Goal: Information Seeking & Learning: Learn about a topic

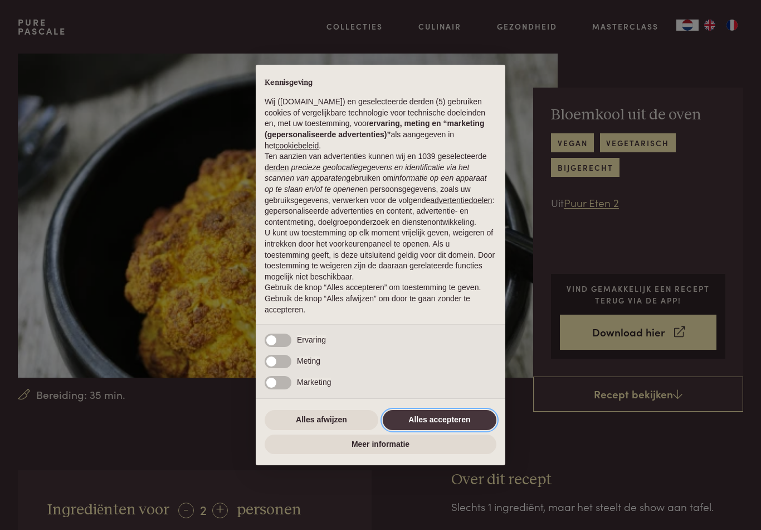
click at [440, 425] on button "Alles accepteren" at bounding box center [440, 420] width 114 height 20
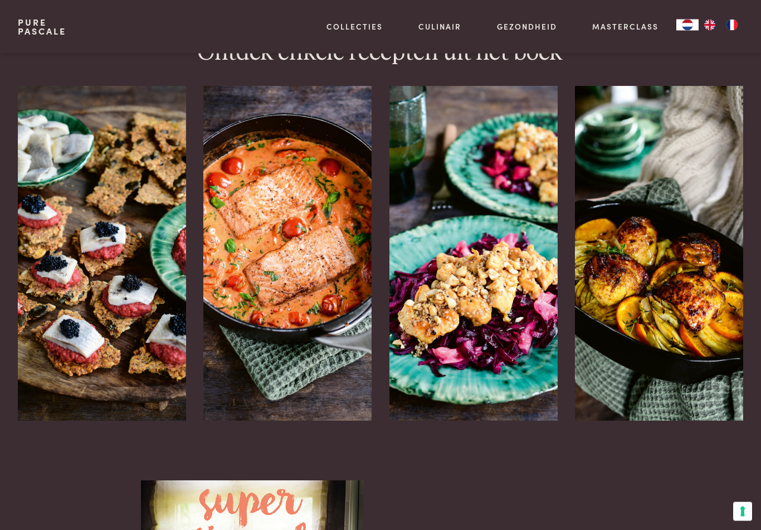
scroll to position [1379, 0]
click at [270, 225] on img at bounding box center [287, 253] width 168 height 334
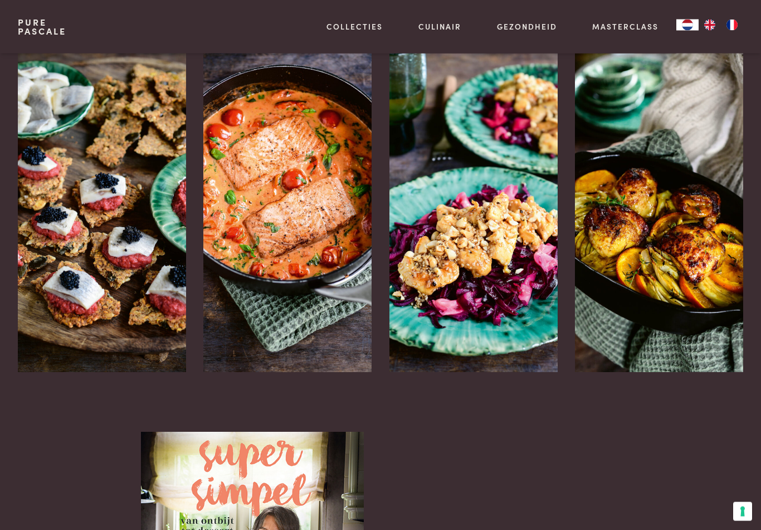
scroll to position [1427, 0]
click at [404, 372] on div "Salade met kip en rodekool" at bounding box center [474, 372] width 168 height 0
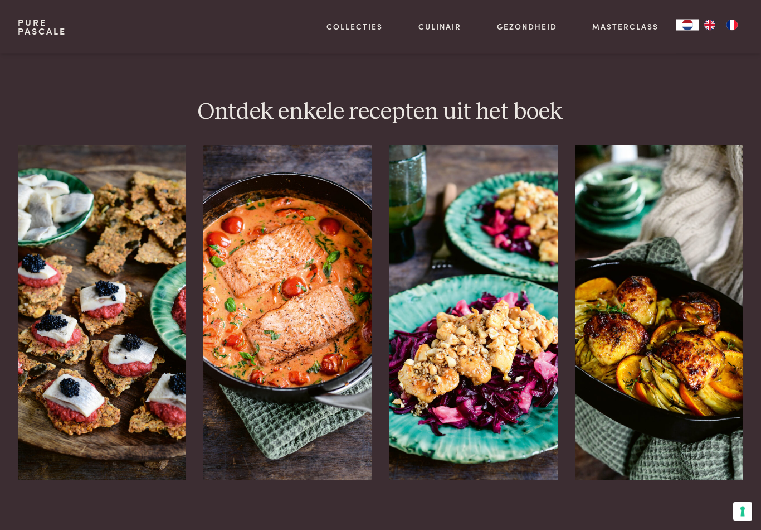
scroll to position [1323, 0]
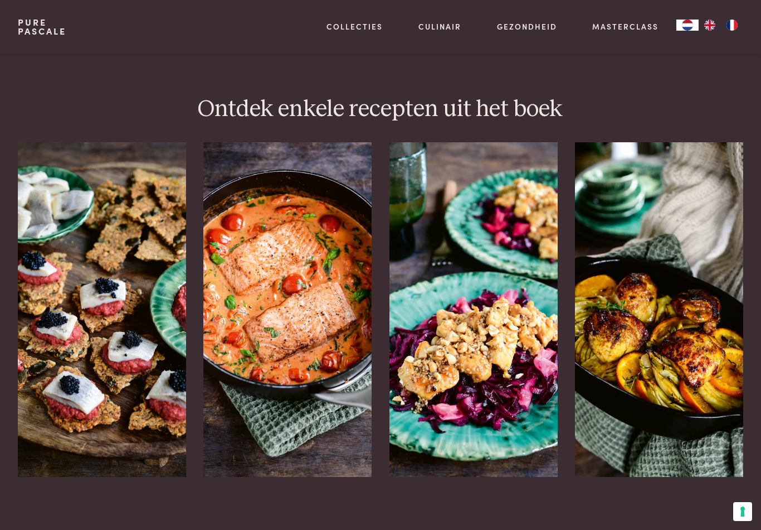
click at [661, 359] on img at bounding box center [659, 309] width 168 height 334
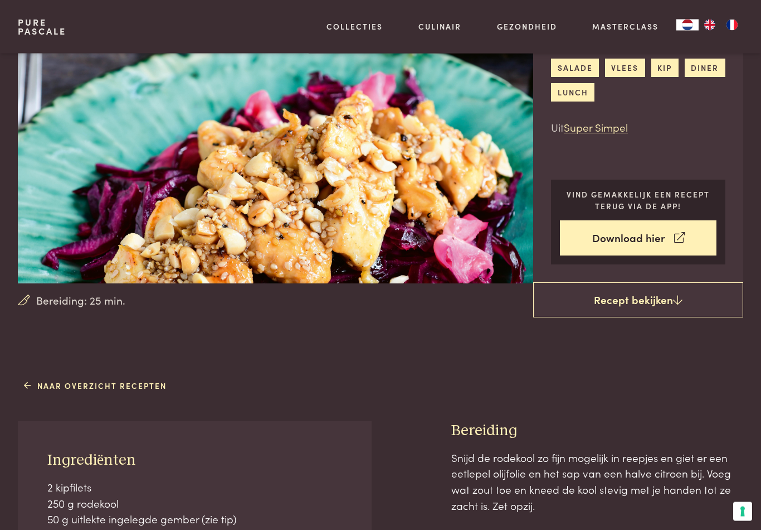
scroll to position [77, 0]
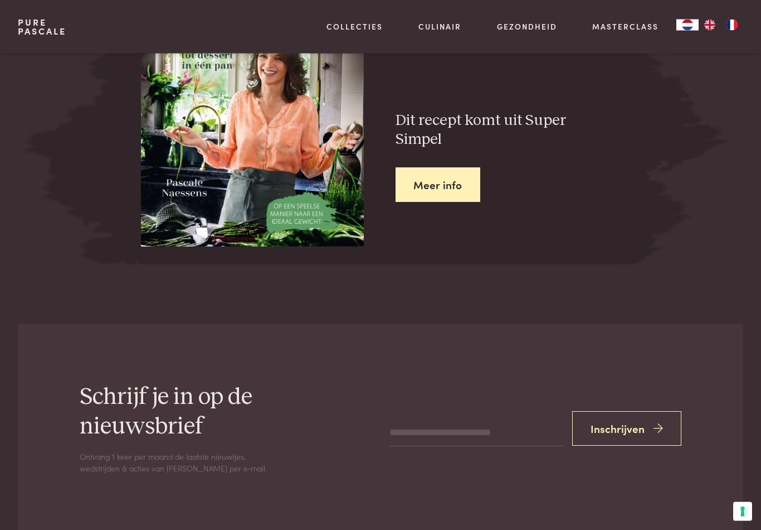
scroll to position [1314, 0]
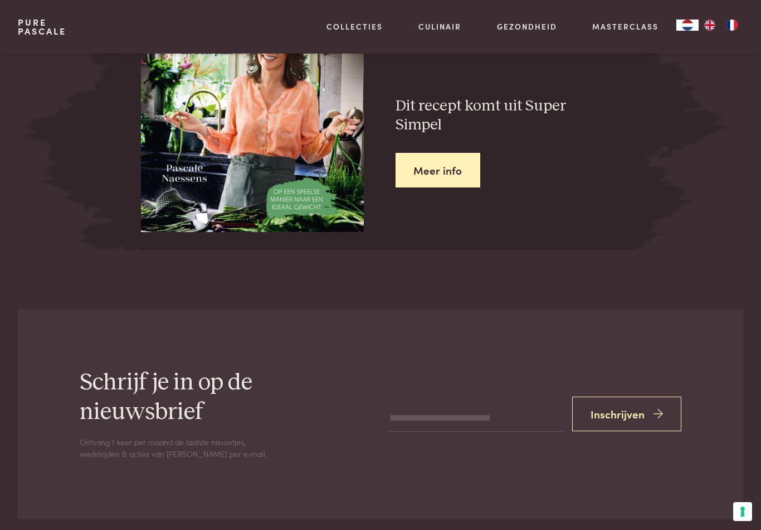
click at [412, 159] on link "Meer info" at bounding box center [438, 170] width 85 height 35
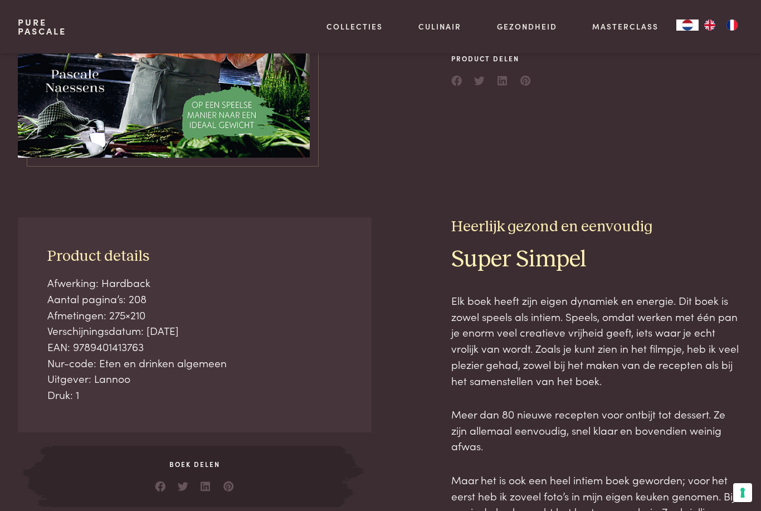
scroll to position [226, 0]
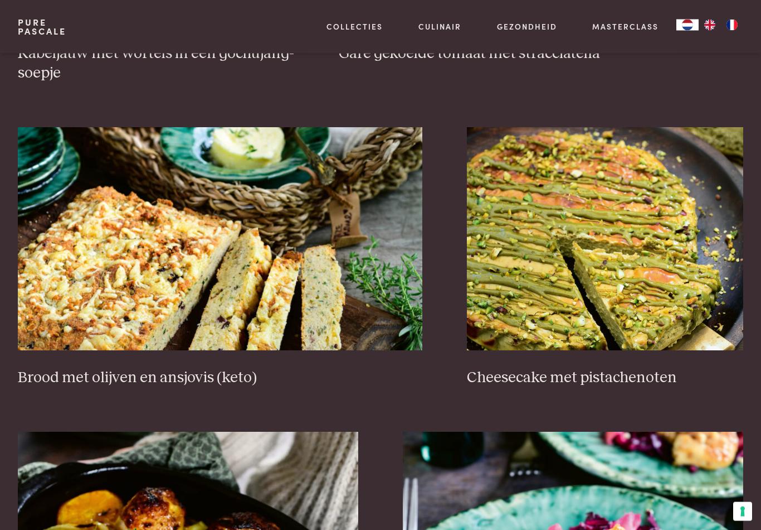
scroll to position [883, 0]
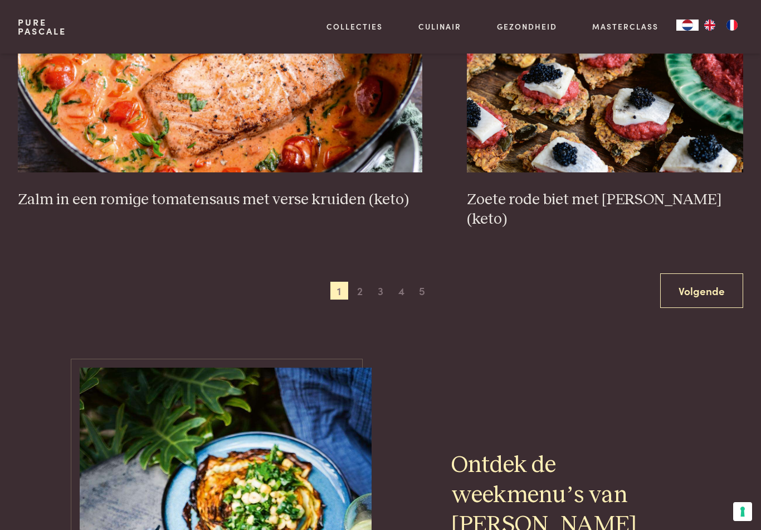
click at [674, 273] on link "Volgende" at bounding box center [702, 290] width 83 height 35
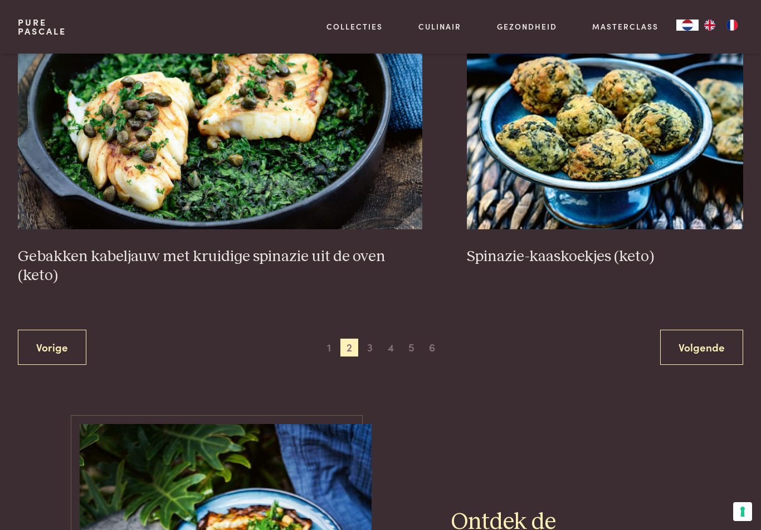
scroll to position [1977, 0]
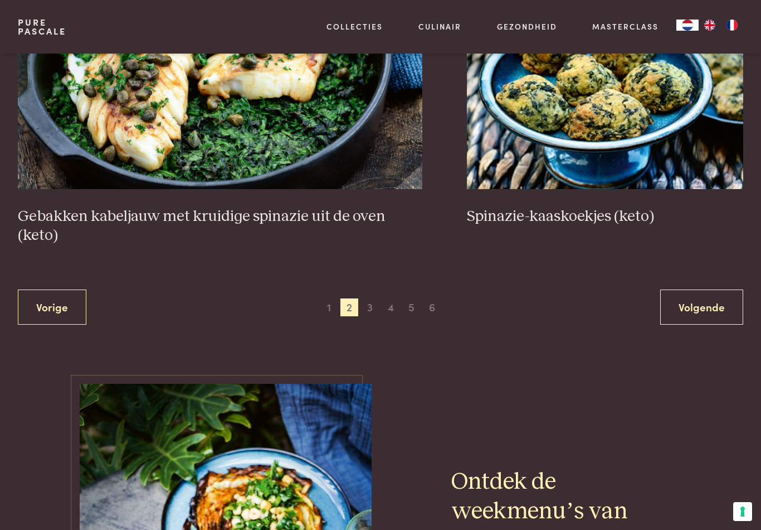
click at [687, 317] on link "Volgende" at bounding box center [702, 306] width 83 height 35
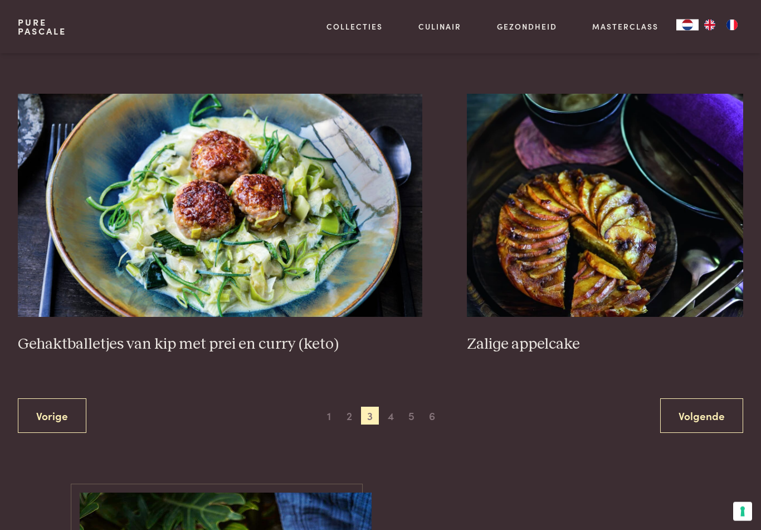
scroll to position [1920, 0]
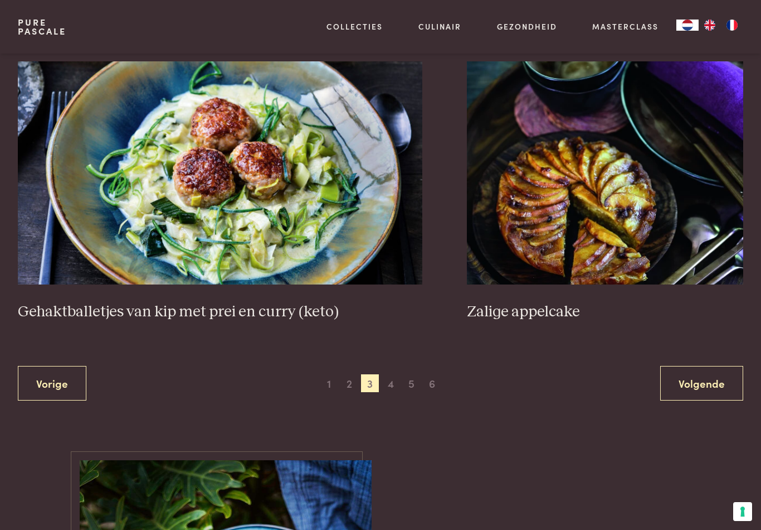
click at [693, 389] on link "Volgende" at bounding box center [702, 383] width 83 height 35
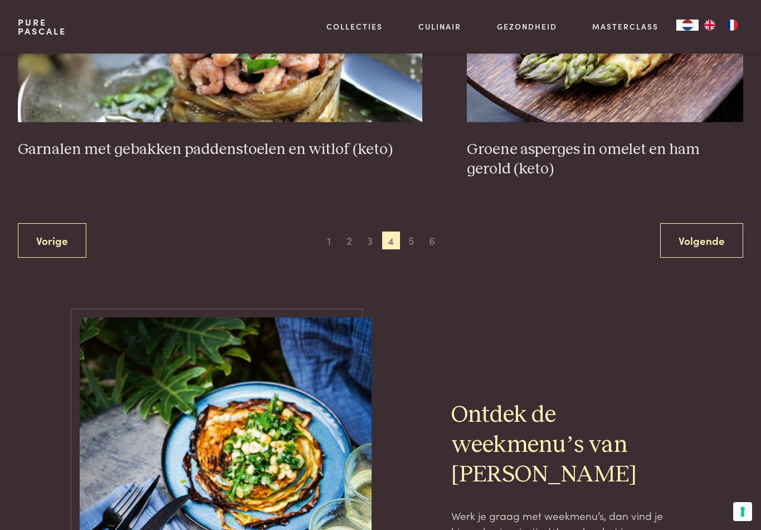
scroll to position [2033, 0]
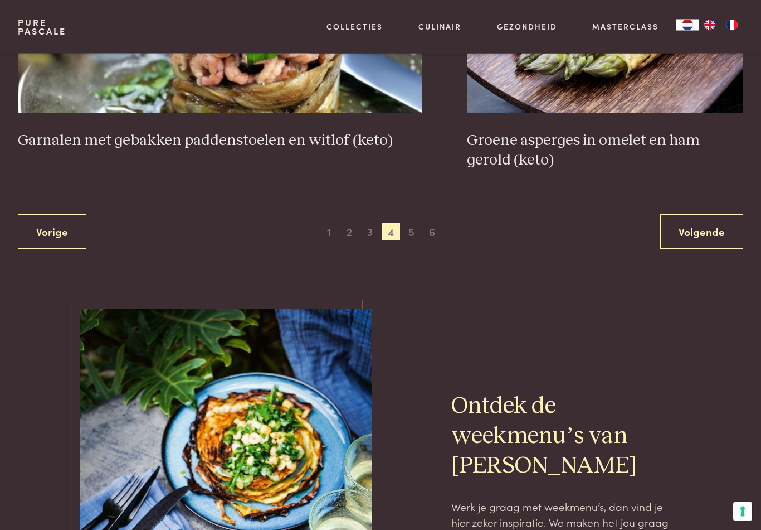
click at [701, 228] on link "Volgende" at bounding box center [702, 232] width 83 height 35
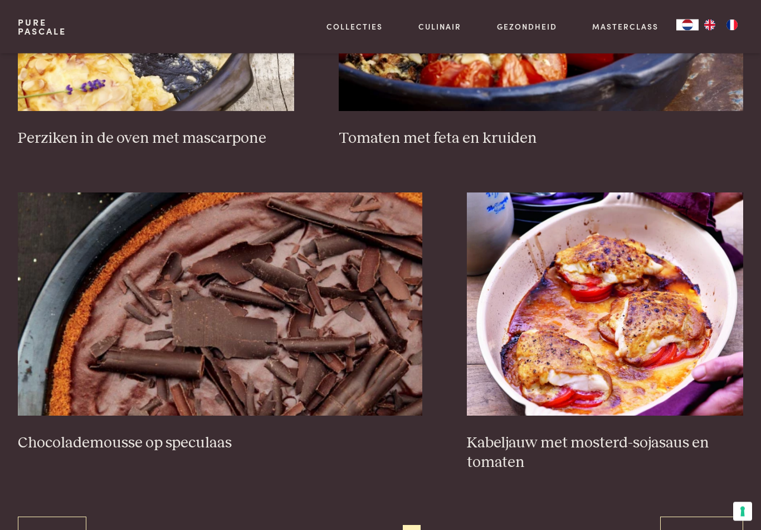
scroll to position [1810, 0]
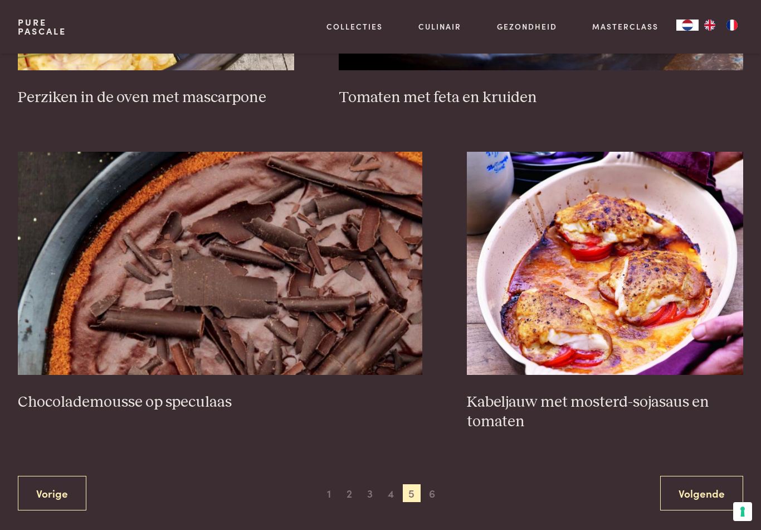
click at [705, 475] on link "Volgende" at bounding box center [702, 492] width 83 height 35
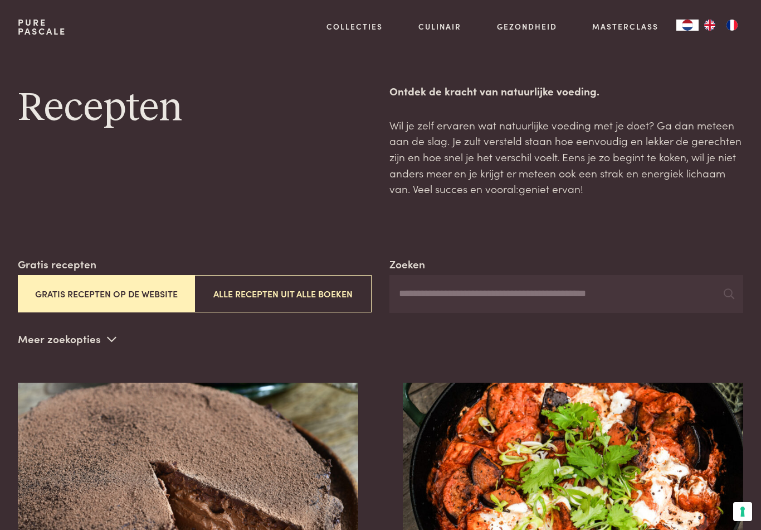
click at [339, 27] on link "Collecties" at bounding box center [355, 27] width 56 height 12
click at [420, 283] on input "Zoeken" at bounding box center [567, 294] width 354 height 38
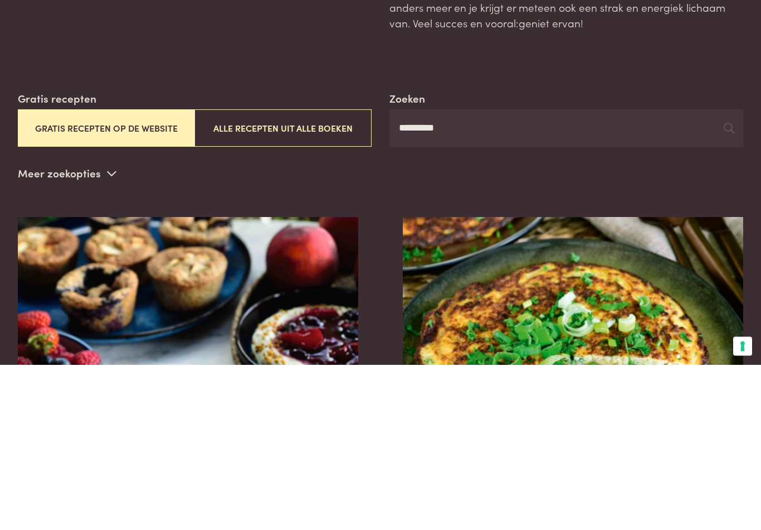
type input "*********"
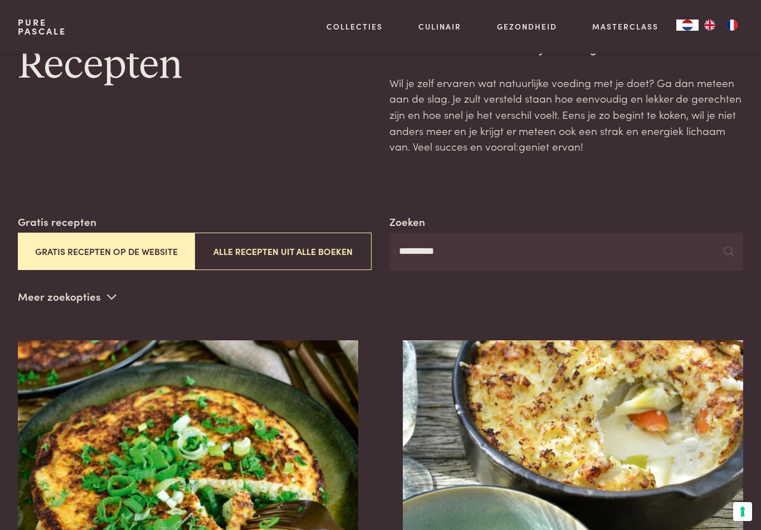
scroll to position [42, 0]
click at [114, 261] on button "Gratis recepten op de website" at bounding box center [106, 251] width 177 height 37
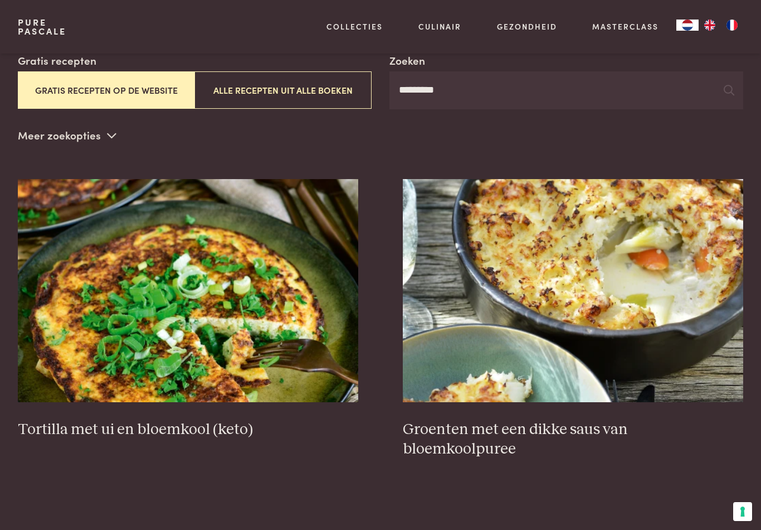
scroll to position [204, 0]
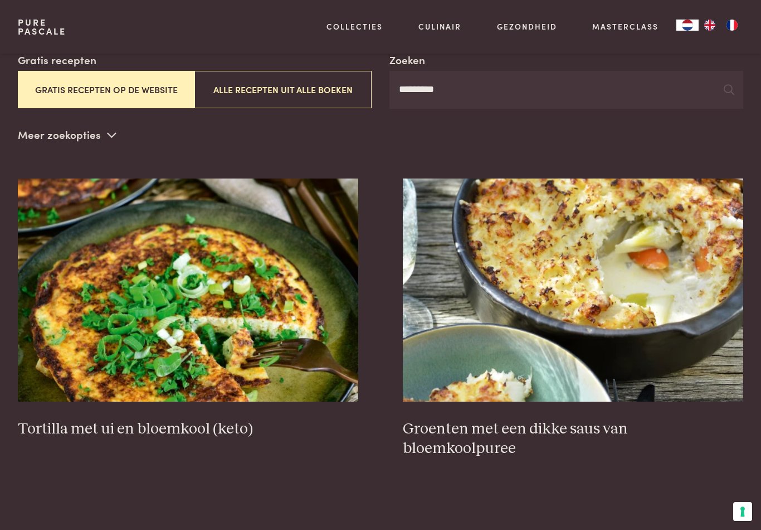
click at [54, 136] on p "Meer zoekopties" at bounding box center [67, 135] width 99 height 17
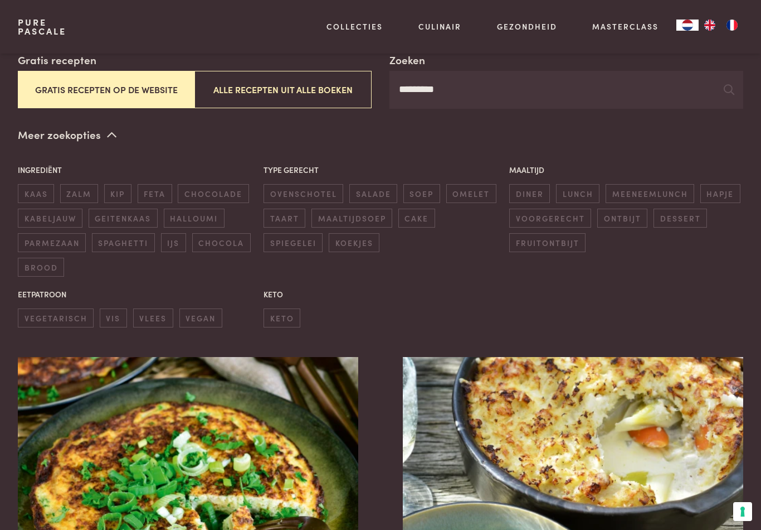
click at [47, 312] on span "vegetarisch" at bounding box center [56, 317] width 76 height 18
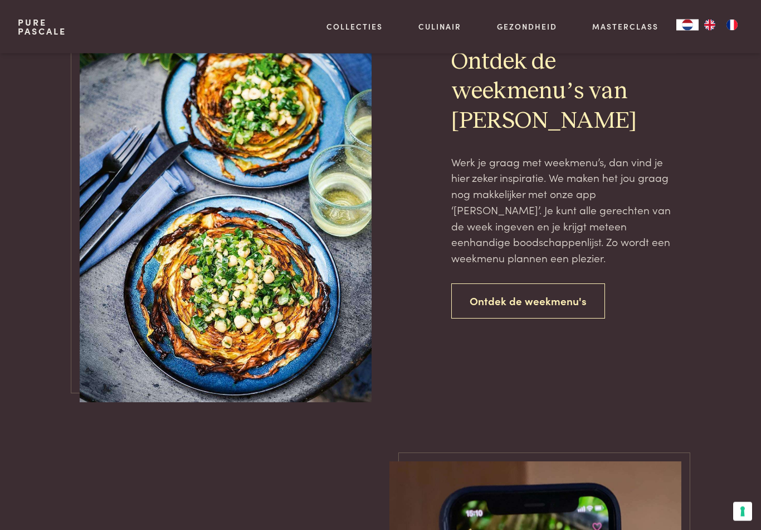
scroll to position [1003, 0]
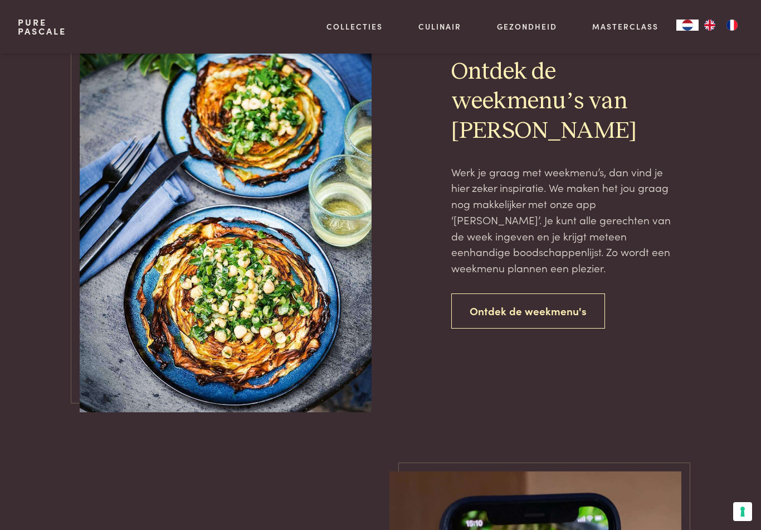
click at [511, 320] on link "Ontdek de weekmenu's" at bounding box center [528, 310] width 154 height 35
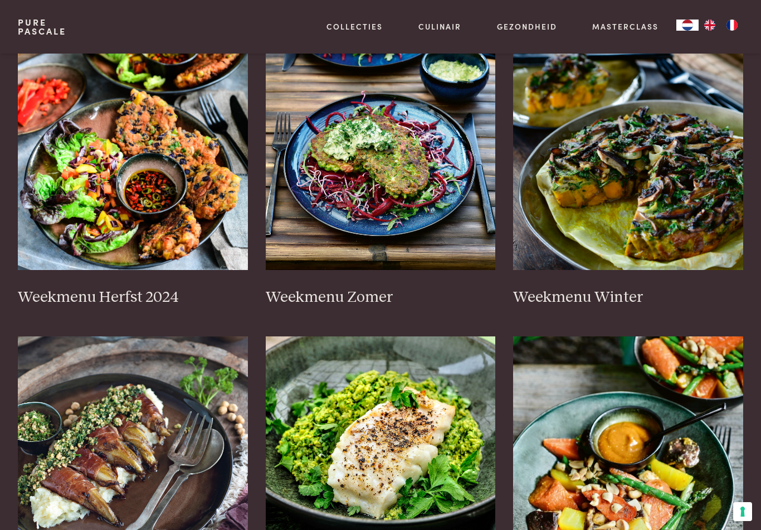
scroll to position [261, 0]
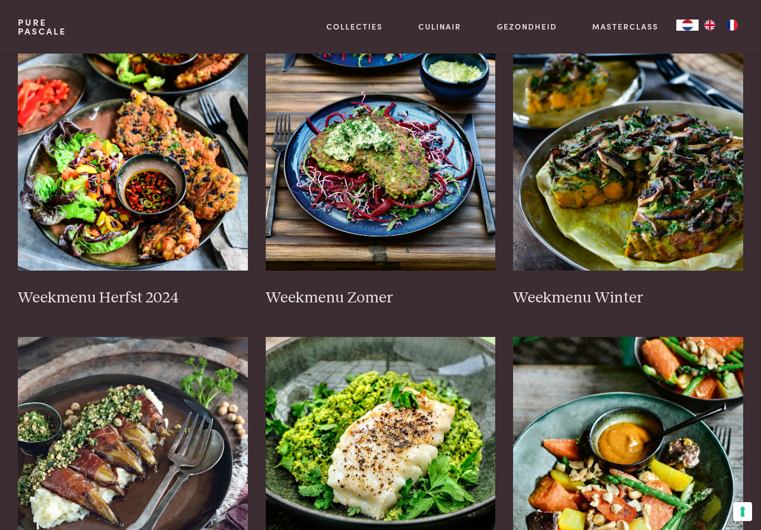
click at [375, 299] on h3 "Weekmenu Zomer" at bounding box center [381, 298] width 230 height 20
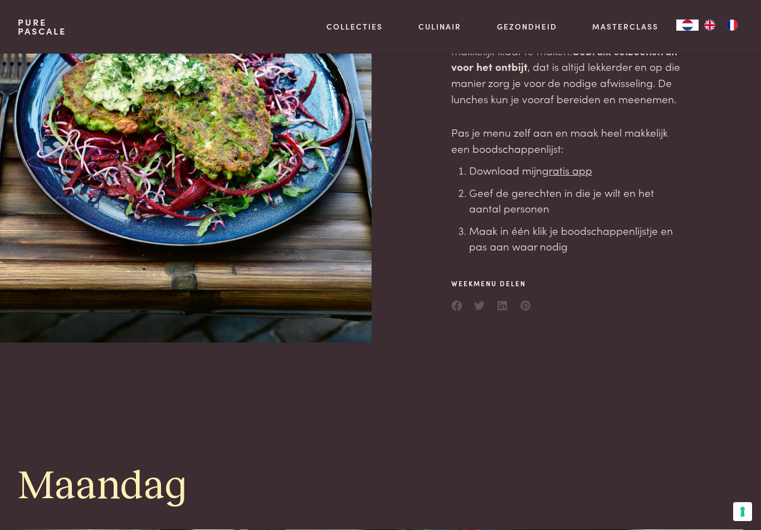
scroll to position [178, 0]
